Goal: Transaction & Acquisition: Obtain resource

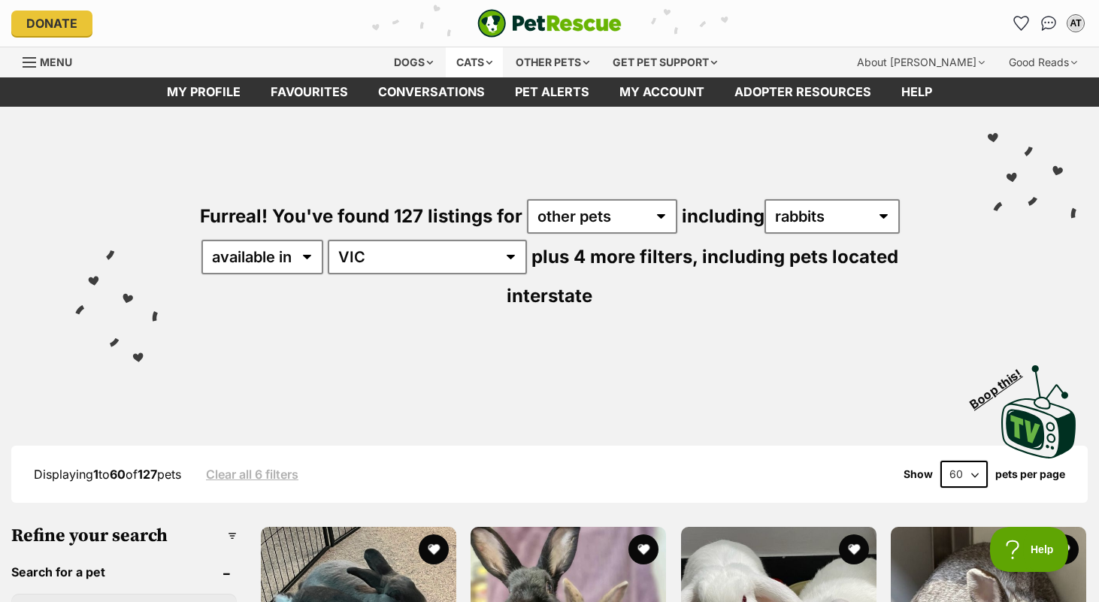
click at [453, 65] on div "Cats" at bounding box center [474, 62] width 57 height 30
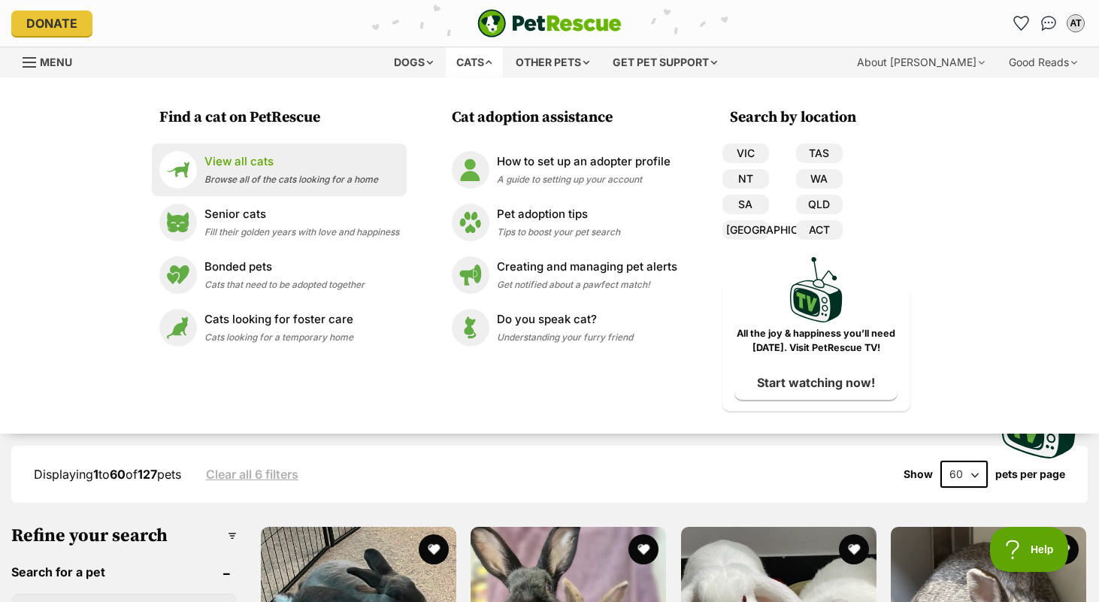
click at [234, 162] on p "View all cats" at bounding box center [291, 161] width 174 height 17
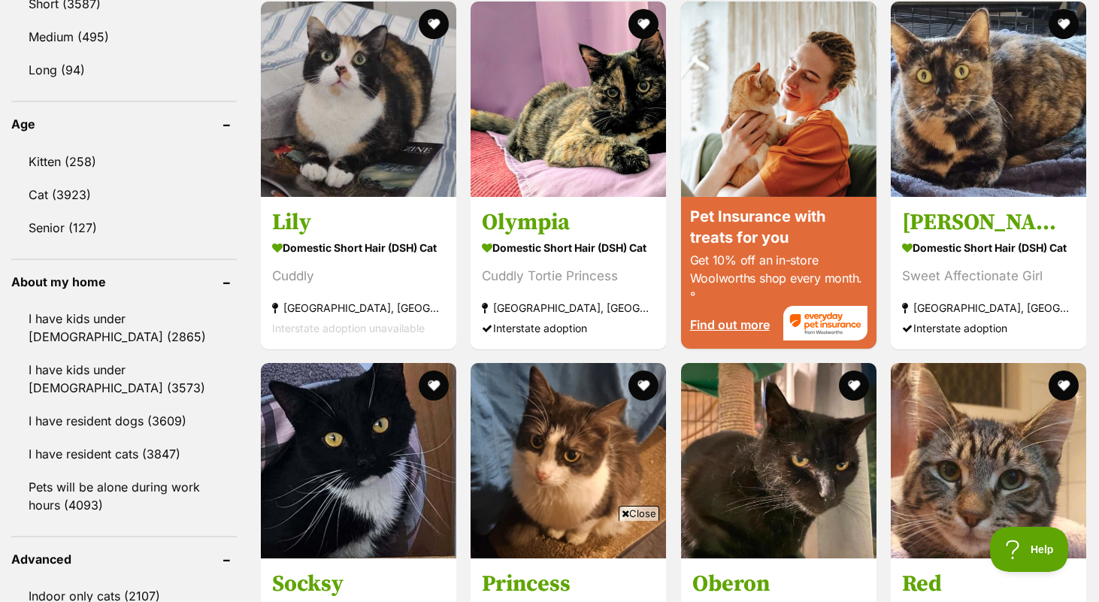
scroll to position [1473, 0]
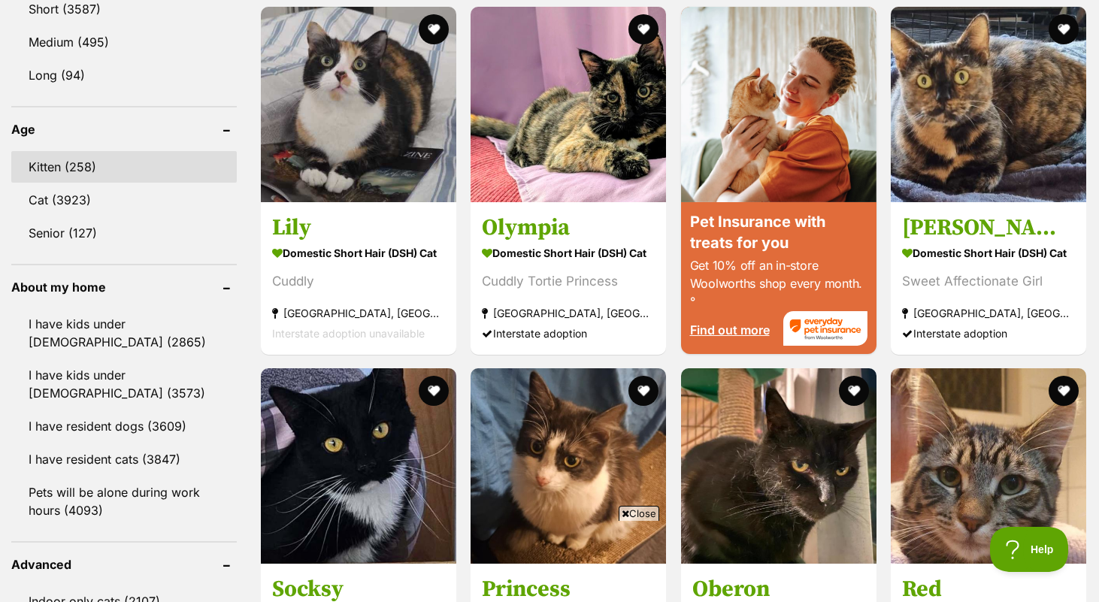
click at [131, 170] on link "Kitten (258)" at bounding box center [124, 167] width 226 height 32
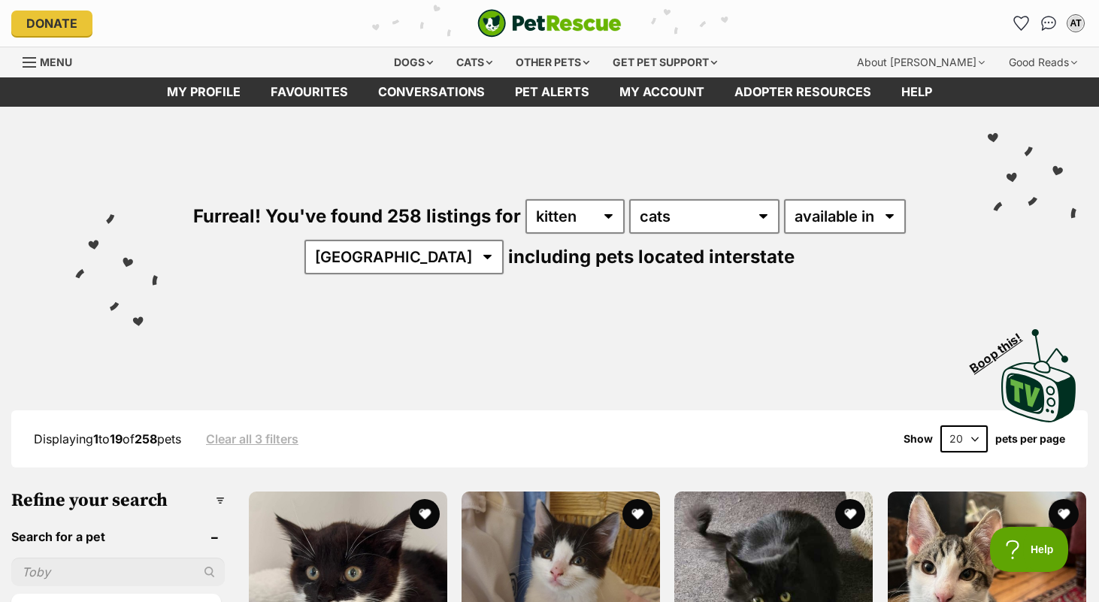
click at [961, 447] on select "20 40 60" at bounding box center [963, 438] width 47 height 27
select select "60"
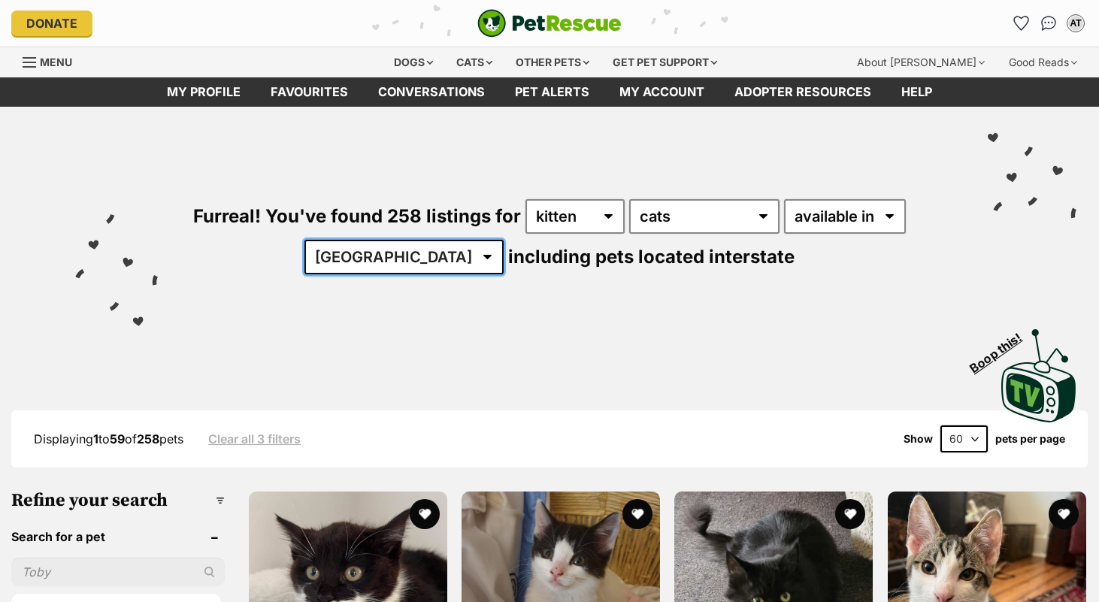
click at [440, 266] on select "[GEOGRAPHIC_DATA] [GEOGRAPHIC_DATA] [GEOGRAPHIC_DATA] [GEOGRAPHIC_DATA] [GEOGRA…" at bounding box center [403, 257] width 199 height 35
select select "VIC"
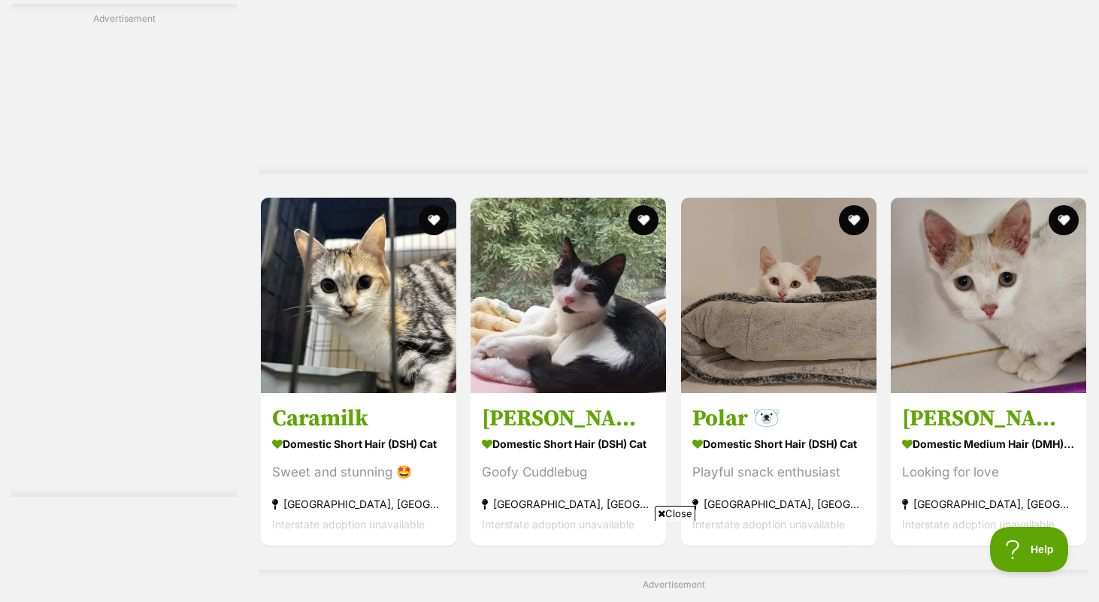
scroll to position [3909, 0]
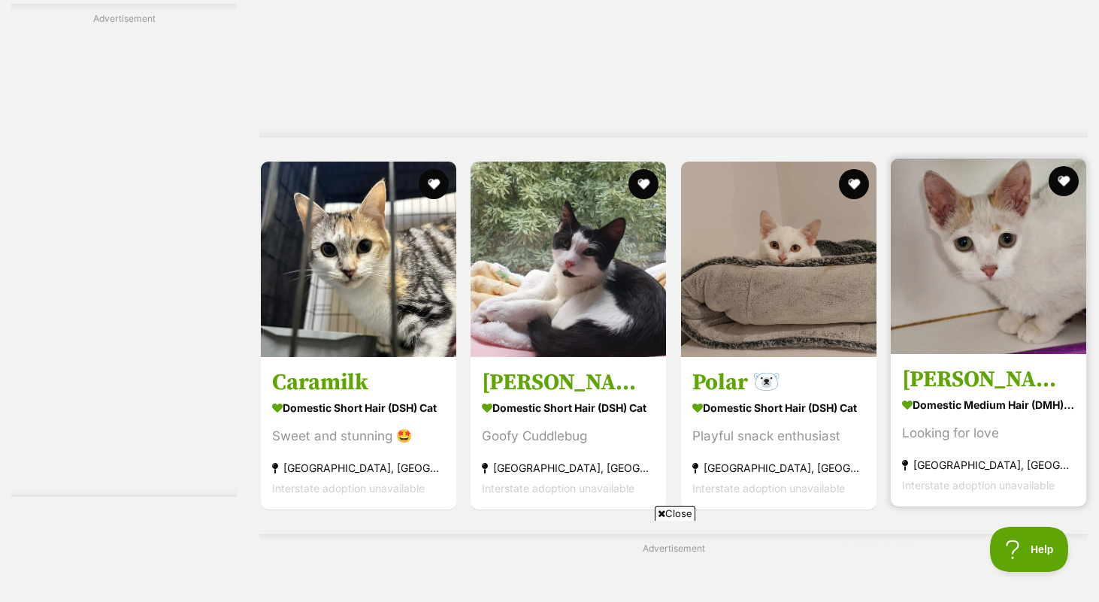
click at [972, 278] on img at bounding box center [988, 256] width 195 height 195
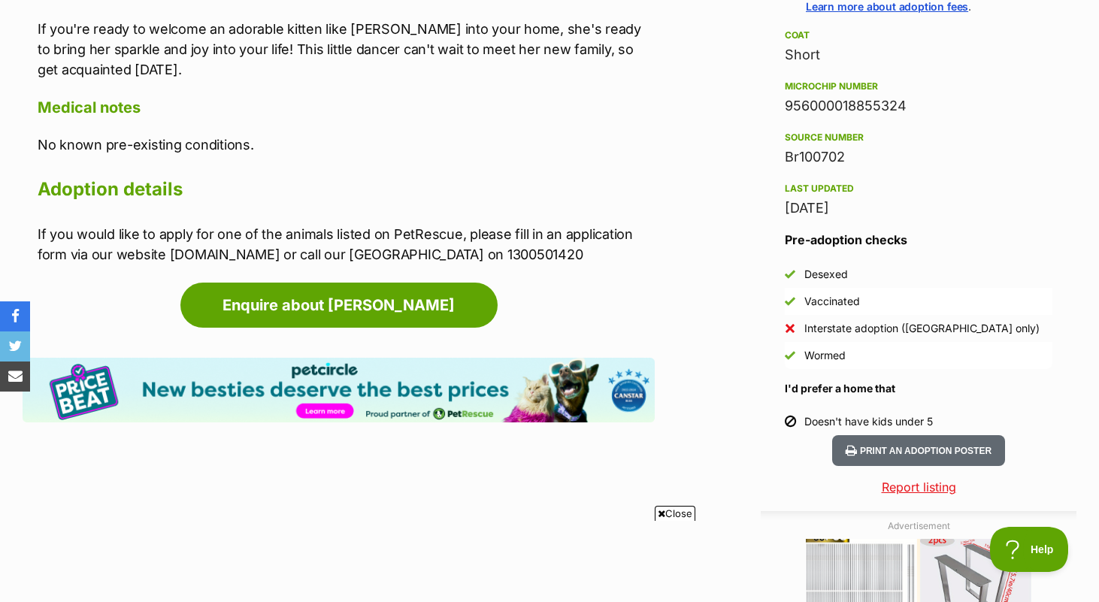
scroll to position [1233, 0]
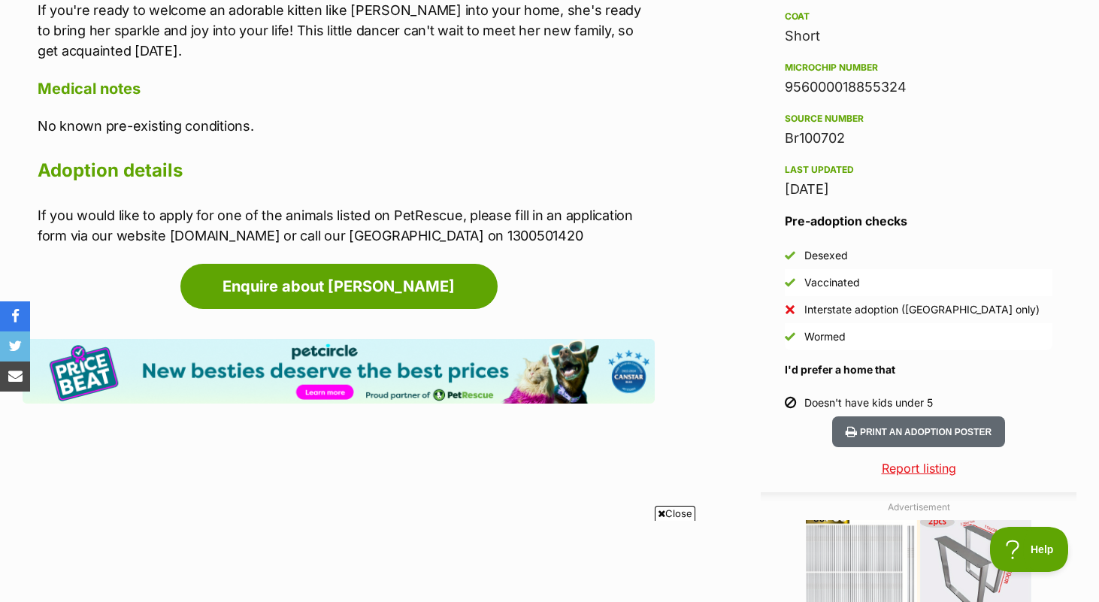
click at [62, 304] on div "Enquire about [PERSON_NAME] Find available pets like this! Pet Circle, new best…" at bounding box center [339, 335] width 632 height 143
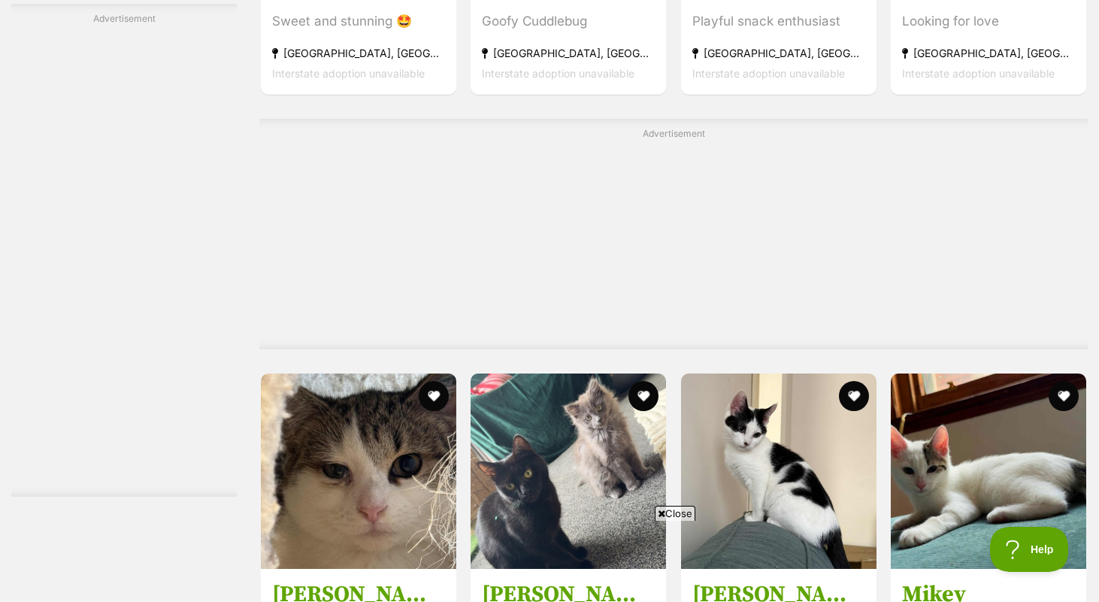
scroll to position [4330, 0]
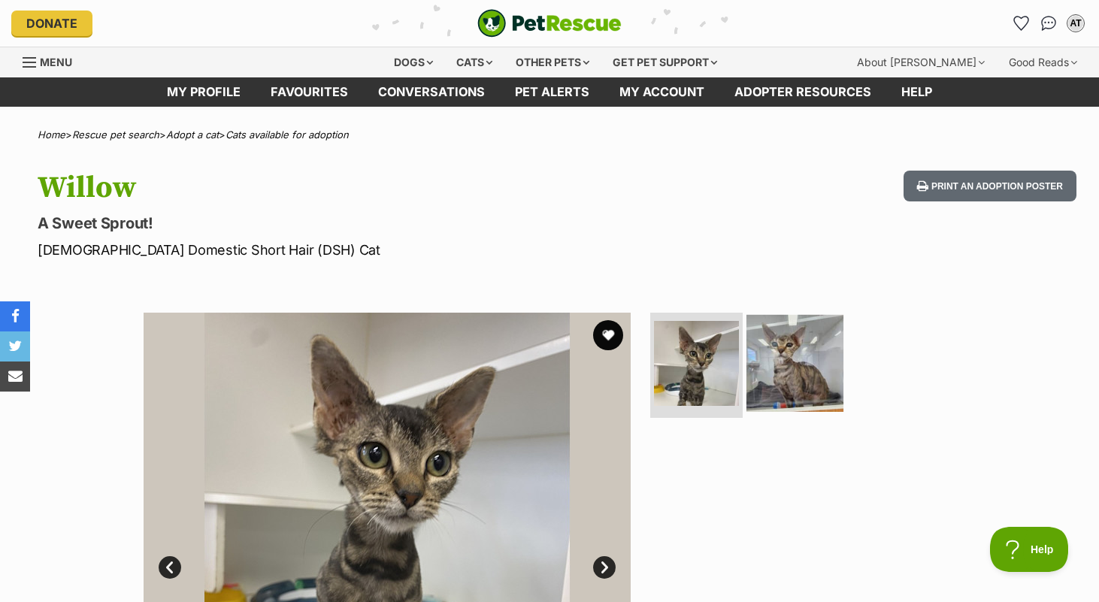
click at [792, 377] on img at bounding box center [794, 363] width 97 height 97
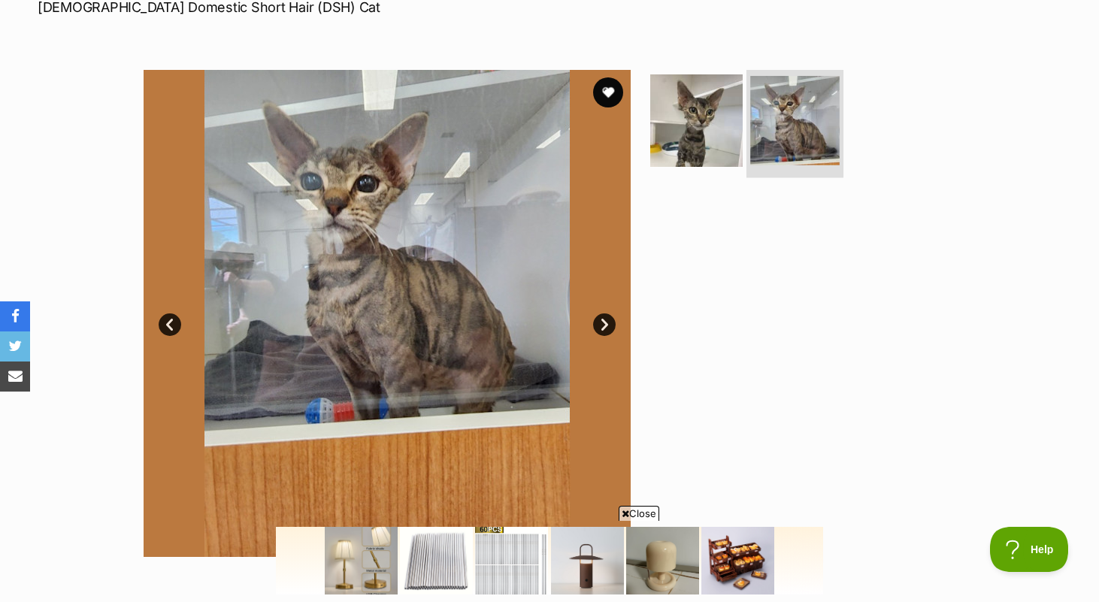
scroll to position [210, 0]
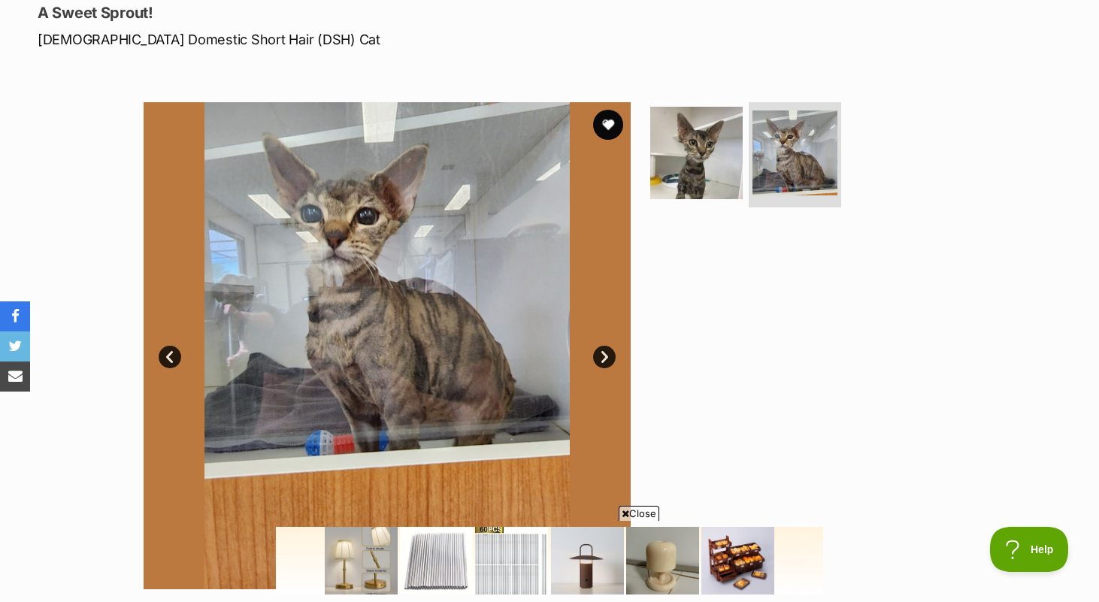
click at [607, 354] on link "Next" at bounding box center [604, 357] width 23 height 23
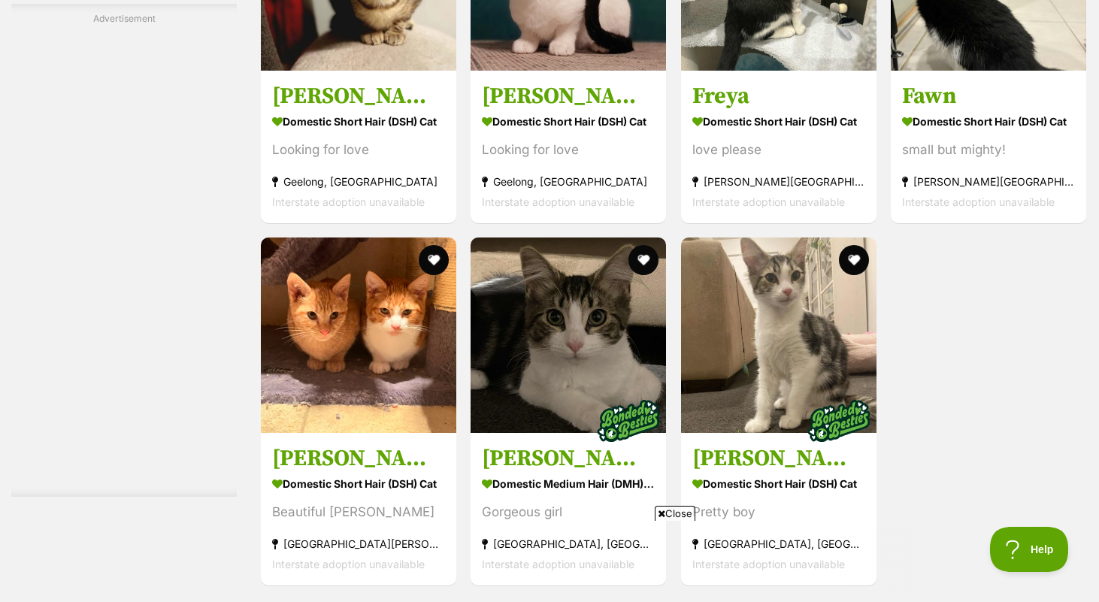
scroll to position [6465, 0]
